Goal: Task Accomplishment & Management: Use online tool/utility

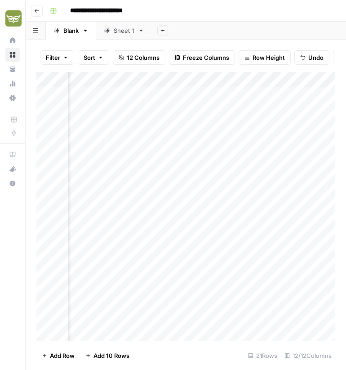
scroll to position [0, 647]
click at [267, 201] on div "Add Column" at bounding box center [185, 206] width 299 height 269
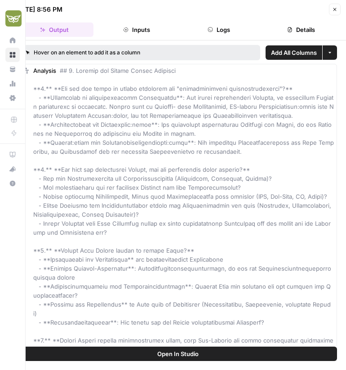
click at [332, 12] on button "Close" at bounding box center [335, 10] width 12 height 12
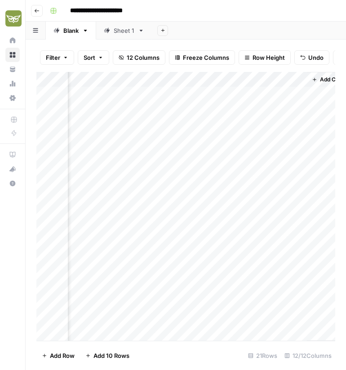
scroll to position [0, 728]
click at [275, 200] on div "Add Column" at bounding box center [185, 206] width 299 height 269
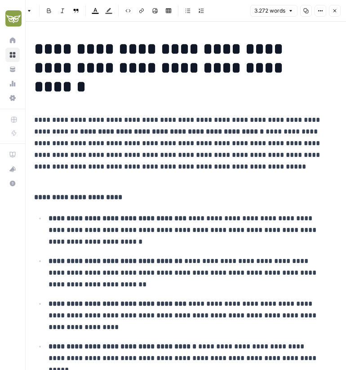
click at [336, 7] on button "Close" at bounding box center [335, 11] width 12 height 12
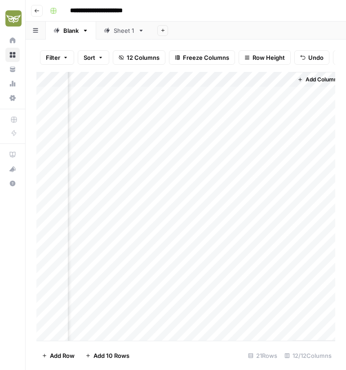
scroll to position [0, 718]
click at [244, 188] on div "Add Column" at bounding box center [185, 206] width 299 height 269
click at [262, 185] on div "Add Column" at bounding box center [185, 206] width 299 height 269
